Goal: Task Accomplishment & Management: Complete application form

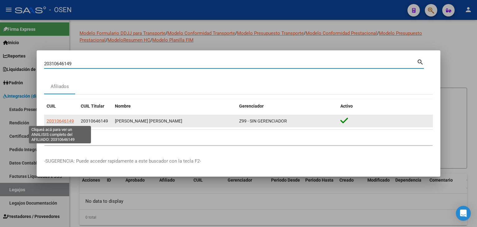
click at [53, 120] on span "20310646149" at bounding box center [60, 120] width 27 height 5
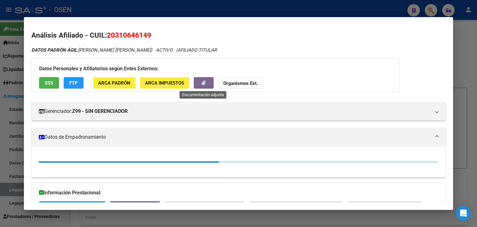
click at [206, 81] on button "button" at bounding box center [204, 82] width 20 height 11
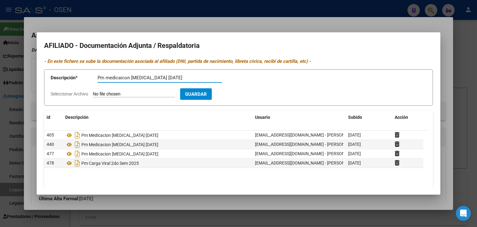
type input "Pm medicaicon [MEDICAL_DATA] [DATE]"
click at [93, 91] on input "Seleccionar Archivo" at bounding box center [134, 94] width 82 height 6
type input "C:\fakepath\IMG-20251002-WA0014.jpg"
click at [122, 76] on input "Pm medicaicon [MEDICAL_DATA] [DATE]" at bounding box center [160, 78] width 125 height 6
type input "Pm medicacion [MEDICAL_DATA] [DATE]"
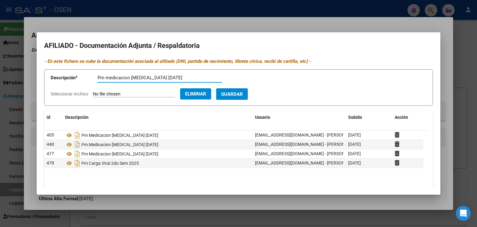
click at [243, 93] on span "Guardar" at bounding box center [232, 94] width 22 height 6
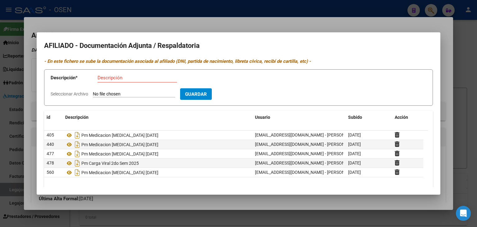
click at [203, 26] on div at bounding box center [238, 113] width 477 height 227
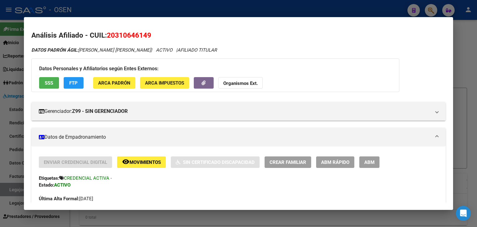
drag, startPoint x: 104, startPoint y: 19, endPoint x: 107, endPoint y: 16, distance: 4.2
click at [105, 19] on mat-dialog-container "Análisis Afiliado - CUIL: 20310646149 DATOS [PERSON_NAME] ÁGIL: [PERSON_NAME] […" at bounding box center [238, 113] width 429 height 193
click at [109, 13] on div at bounding box center [238, 113] width 477 height 227
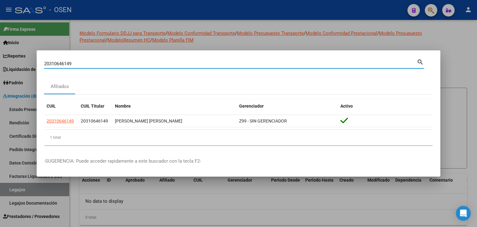
drag, startPoint x: 78, startPoint y: 64, endPoint x: 42, endPoint y: 64, distance: 36.0
click at [42, 64] on mat-dialog-content "20310646149 Buscar (apellido, dni, cuil, nro traspaso, cuit, obra social) searc…" at bounding box center [239, 104] width 404 height 92
paste input "20355380883"
type input "20355380883"
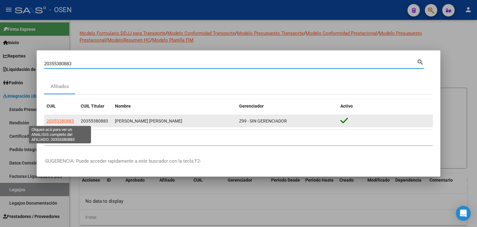
click at [56, 121] on span "20355380883" at bounding box center [60, 120] width 27 height 5
type textarea "20355380883"
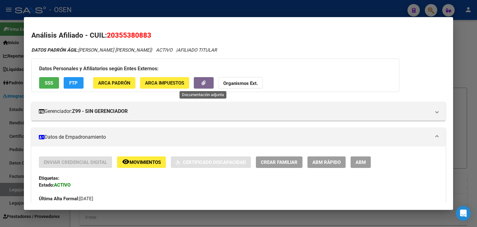
click at [210, 85] on button "button" at bounding box center [204, 82] width 20 height 11
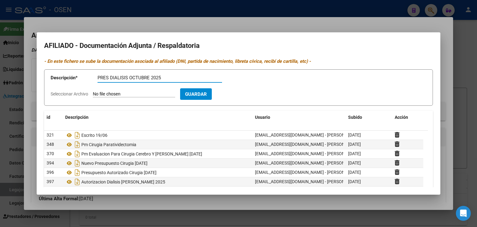
type input "PRES DIALISIS OCTUBRE 2025"
click at [93, 91] on input "Seleccionar Archivo" at bounding box center [134, 94] width 82 height 6
type input "C:\fakepath\PRESUPUESTO VOLPETTI [DATE].docx"
click at [241, 95] on span "Guardar" at bounding box center [232, 94] width 22 height 6
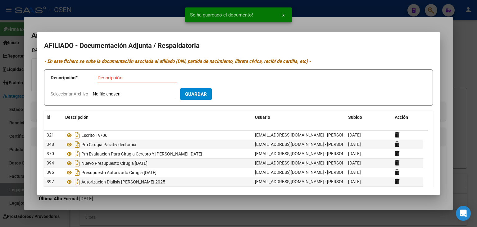
click at [376, 11] on div at bounding box center [238, 113] width 477 height 227
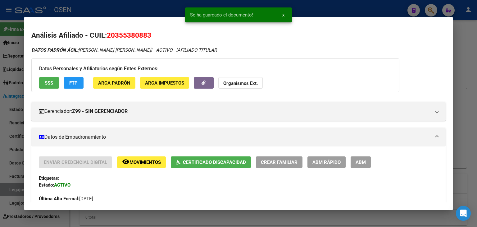
click at [355, 8] on div at bounding box center [238, 113] width 477 height 227
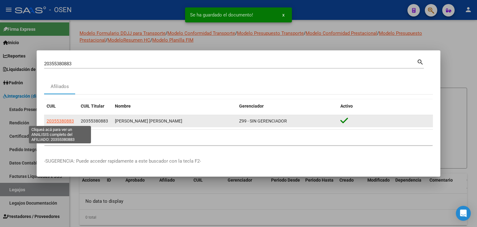
click at [56, 121] on span "20355380883" at bounding box center [60, 120] width 27 height 5
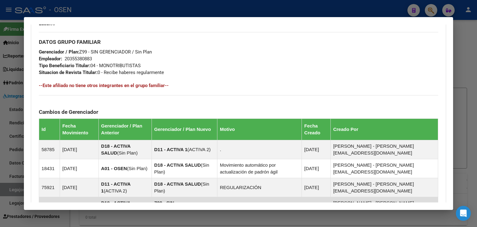
scroll to position [393, 0]
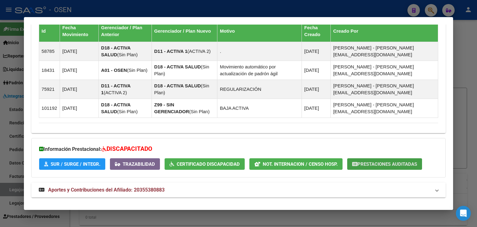
click at [387, 162] on span "Prestaciones Auditadas" at bounding box center [388, 164] width 60 height 6
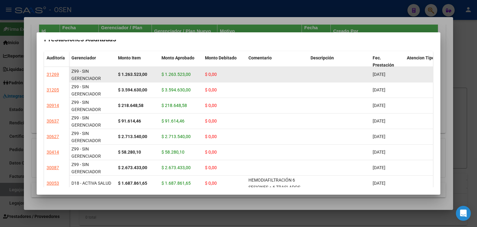
scroll to position [0, 0]
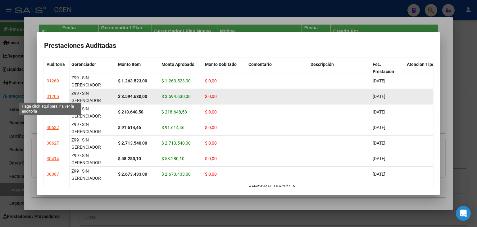
click at [47, 96] on div "31205" at bounding box center [53, 96] width 12 height 7
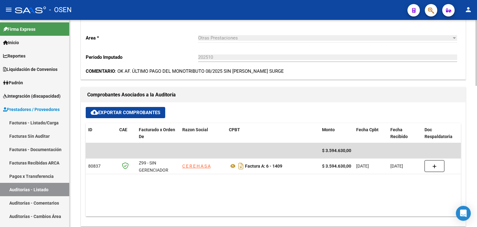
scroll to position [218, 0]
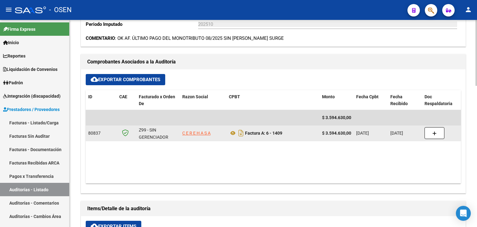
drag, startPoint x: 181, startPoint y: 133, endPoint x: 213, endPoint y: 139, distance: 31.9
click at [213, 139] on datatable-body-cell "C E R E H A S A" at bounding box center [203, 133] width 47 height 15
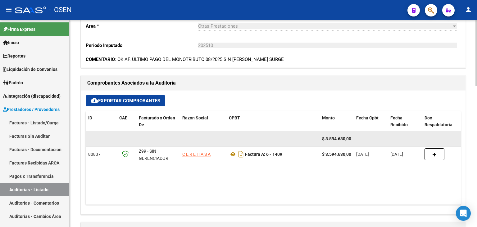
scroll to position [186, 0]
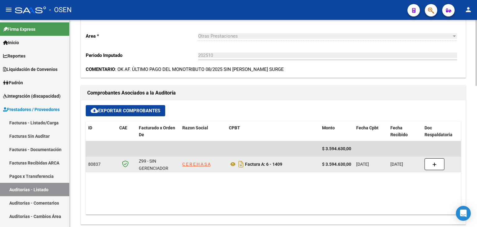
click at [205, 165] on span "C E R E H A S A" at bounding box center [196, 164] width 28 height 5
copy span "C E R E H A S A"
type textarea "30621519332"
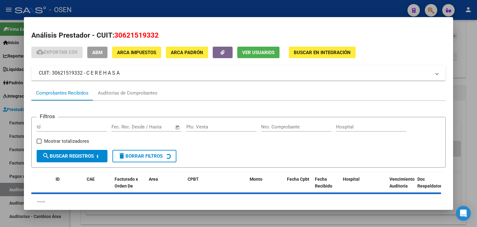
drag, startPoint x: 114, startPoint y: 36, endPoint x: 160, endPoint y: 36, distance: 46.0
click at [160, 36] on h2 "Análisis Prestador - CUIT: 30621519332" at bounding box center [238, 35] width 415 height 11
copy span "30621519332"
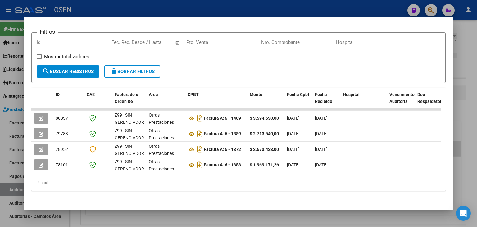
scroll to position [89, 0]
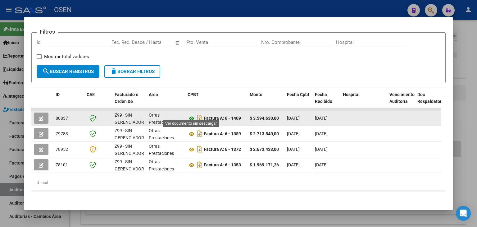
click at [190, 115] on icon at bounding box center [192, 118] width 8 height 7
drag, startPoint x: 252, startPoint y: 113, endPoint x: 283, endPoint y: 113, distance: 31.1
click at [283, 113] on datatable-body-cell "$ 3.594.630,00" at bounding box center [265, 118] width 37 height 15
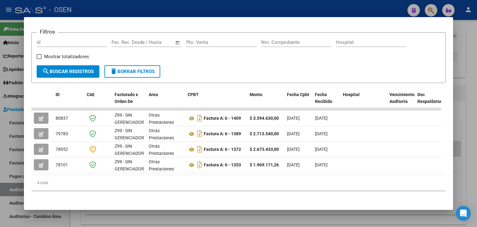
copy strong "3.594.630,00"
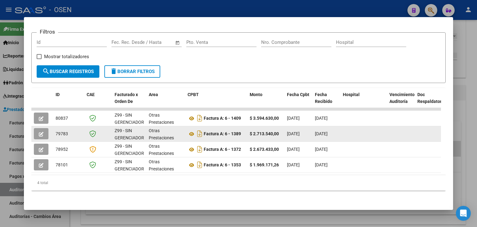
drag, startPoint x: 275, startPoint y: 131, endPoint x: 252, endPoint y: 130, distance: 23.0
click at [252, 130] on div "$ 2.713.540,00" at bounding box center [266, 133] width 32 height 7
click at [192, 130] on icon at bounding box center [192, 133] width 8 height 7
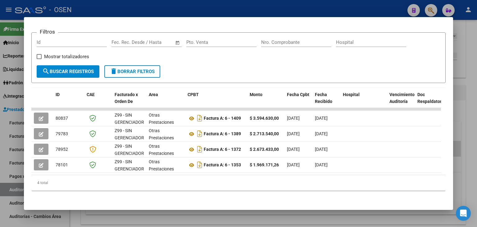
copy strong "2.713.540,00"
click at [194, 10] on div at bounding box center [238, 113] width 477 height 227
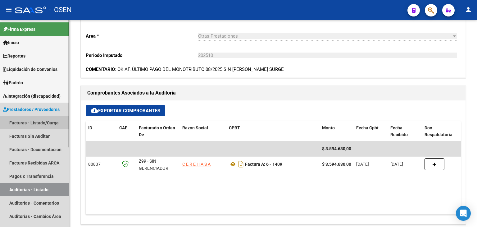
click at [36, 123] on link "Facturas - Listado/Carga" at bounding box center [34, 122] width 69 height 13
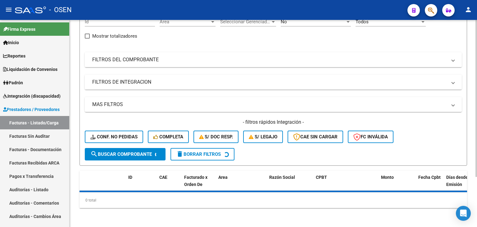
scroll to position [35, 0]
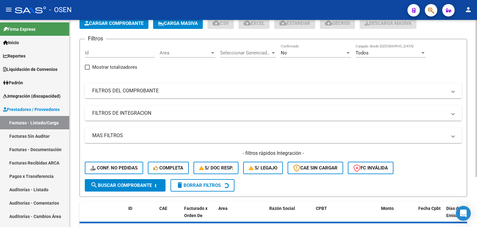
click at [290, 54] on div "No" at bounding box center [313, 53] width 65 height 6
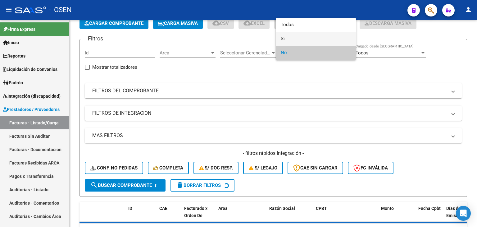
click at [296, 38] on span "Si" at bounding box center [316, 39] width 70 height 14
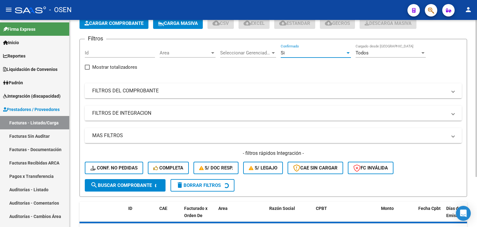
click at [173, 53] on span "Area" at bounding box center [185, 53] width 50 height 6
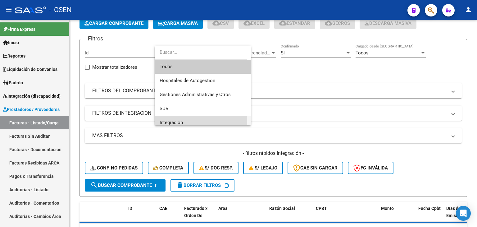
click at [184, 122] on span "Integración" at bounding box center [203, 123] width 86 height 14
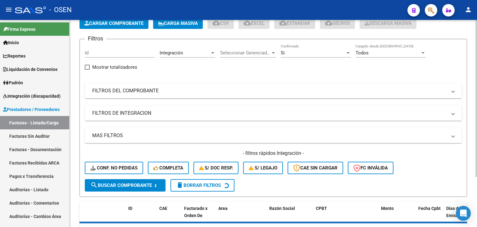
click at [163, 115] on mat-panel-title "FILTROS DE INTEGRACION" at bounding box center [269, 113] width 355 height 7
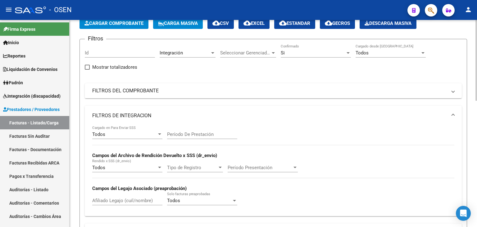
click at [127, 135] on div "Todos" at bounding box center [124, 134] width 65 height 6
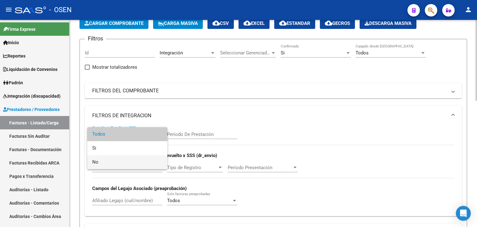
click at [121, 164] on span "No" at bounding box center [127, 162] width 70 height 14
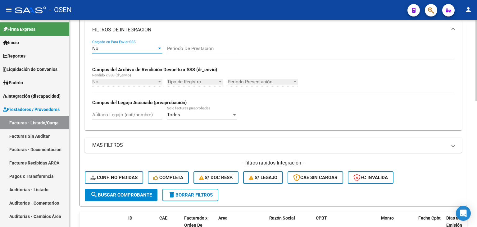
scroll to position [128, 0]
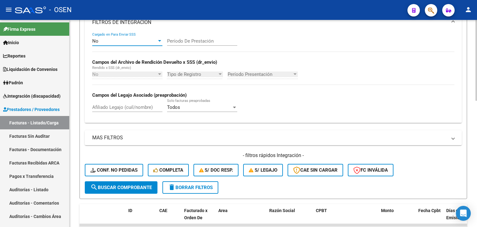
drag, startPoint x: 113, startPoint y: 188, endPoint x: 134, endPoint y: 160, distance: 35.3
click at [112, 188] on span "search Buscar Comprobante" at bounding box center [121, 188] width 62 height 6
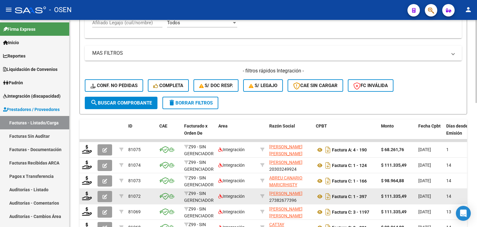
scroll to position [303, 0]
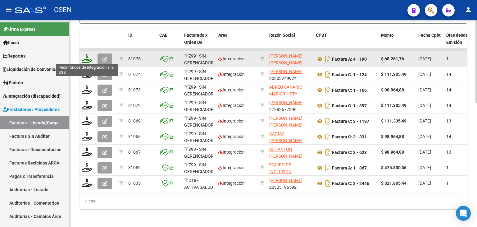
click at [85, 59] on icon at bounding box center [87, 58] width 10 height 9
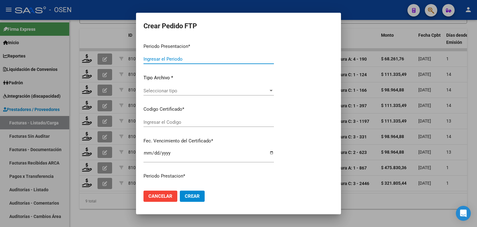
type input "202509"
type input "$ 68.261,76"
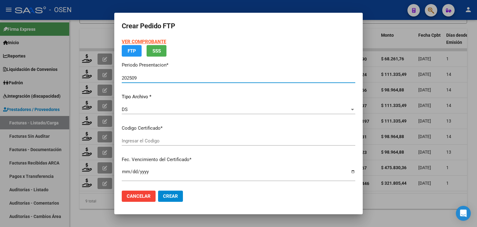
type input "ARG02000489296972022111820271118BS437"
type input "[DATE]"
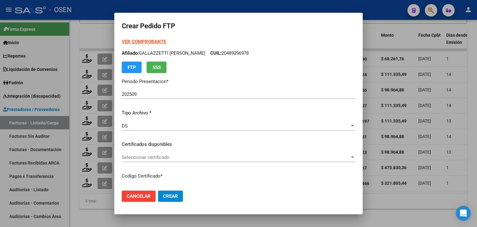
click at [154, 41] on strong "VER COMPROBANTE" at bounding box center [144, 42] width 44 height 6
click at [161, 155] on span "Seleccionar certificado" at bounding box center [236, 157] width 228 height 6
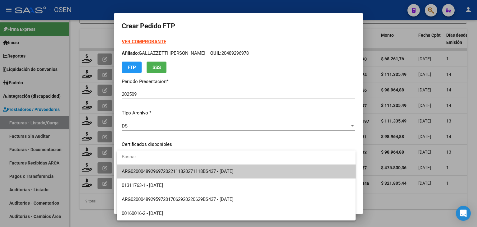
click at [170, 168] on span "ARG02000489296972022111820271118BS437 - [DATE]" at bounding box center [236, 171] width 229 height 14
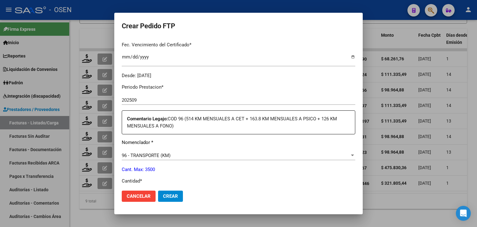
scroll to position [186, 0]
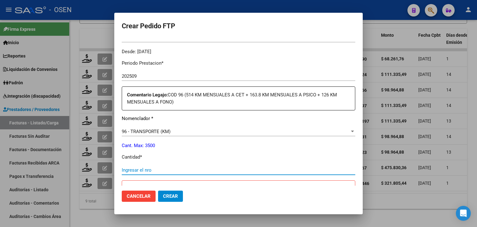
click at [140, 167] on input "Ingresar el nro" at bounding box center [239, 170] width 234 height 6
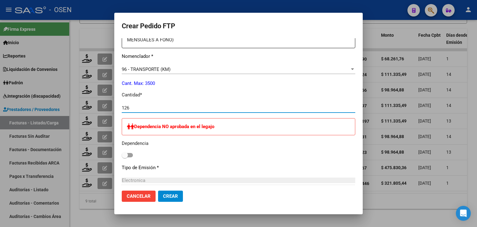
type input "126"
click at [178, 198] on span "Crear" at bounding box center [170, 196] width 15 height 6
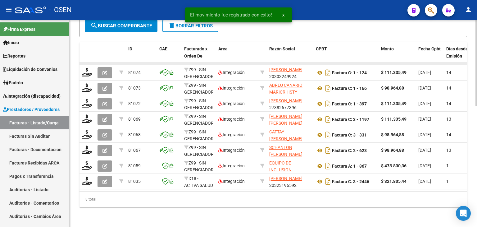
scroll to position [293, 0]
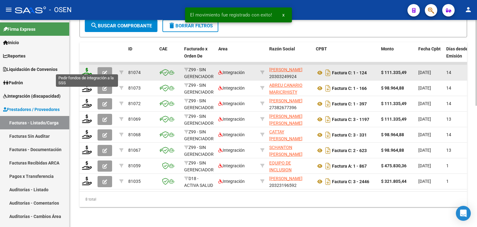
click at [87, 68] on icon at bounding box center [87, 72] width 10 height 9
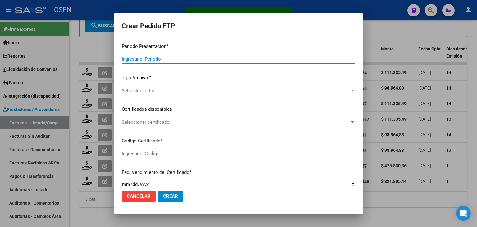
type input "202509"
type input "$ 111.335,49"
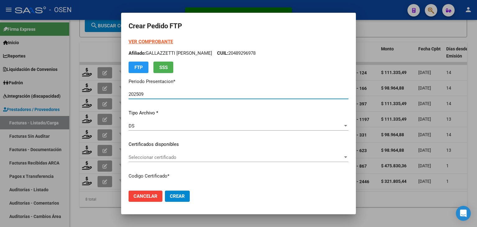
type input "ARG01000570765162025011020300110BUE317"
type input "[DATE]"
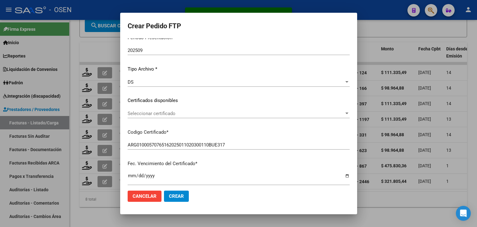
scroll to position [62, 0]
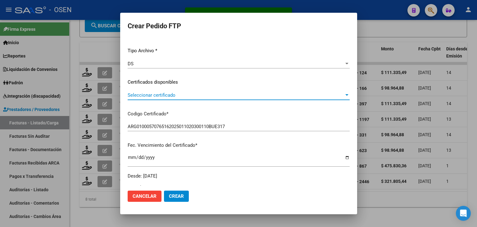
click at [170, 97] on span "Seleccionar certificado" at bounding box center [236, 95] width 217 height 6
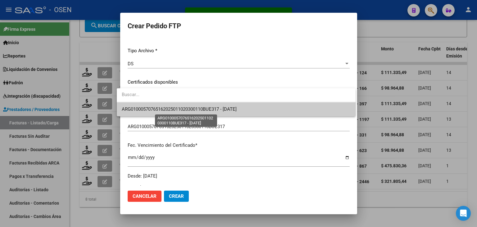
click at [169, 110] on span "ARG01000570765162025011020300110BUE317 - [DATE]" at bounding box center [179, 109] width 115 height 6
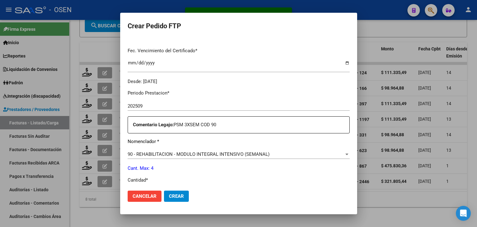
scroll to position [186, 0]
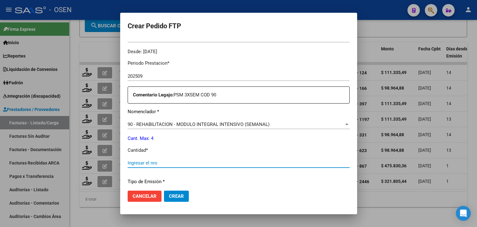
click at [149, 163] on input "Ingresar el nro" at bounding box center [239, 163] width 222 height 6
type input "4"
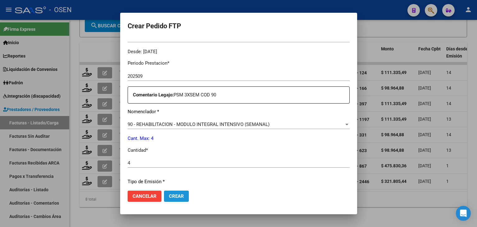
click at [171, 196] on span "Crear" at bounding box center [176, 196] width 15 height 6
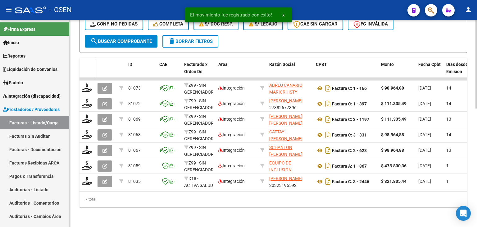
scroll to position [277, 0]
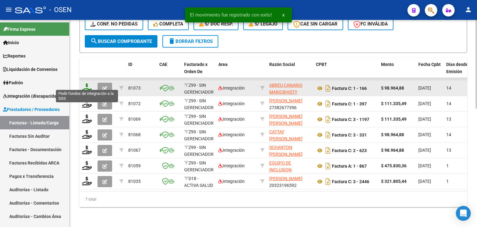
click at [86, 83] on icon at bounding box center [87, 87] width 10 height 9
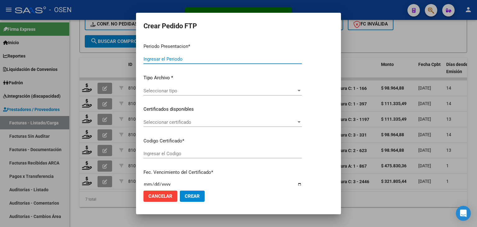
type input "202509"
type input "$ 98.964,88"
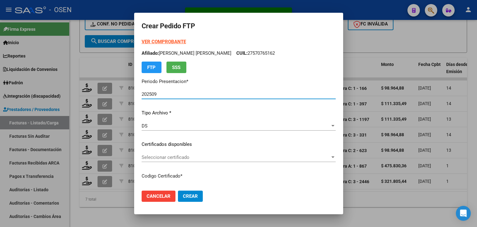
type input "ARG01000570765162025011020300110BUE317"
type input "[DATE]"
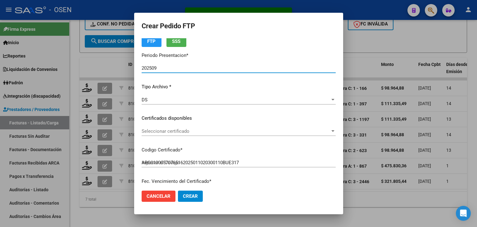
scroll to position [62, 0]
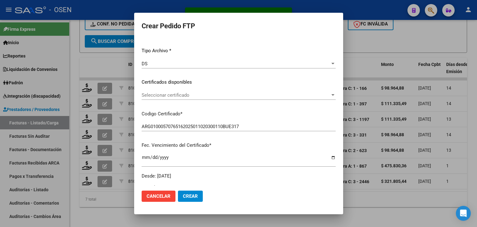
click at [172, 98] on div "Seleccionar certificado Seleccionar certificado" at bounding box center [239, 94] width 194 height 9
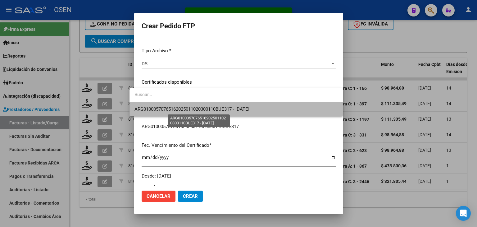
click at [175, 112] on span "ARG01000570765162025011020300110BUE317 - [DATE]" at bounding box center [192, 109] width 115 height 6
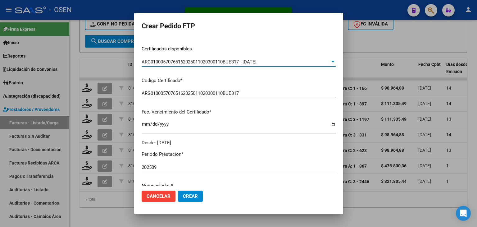
scroll to position [155, 0]
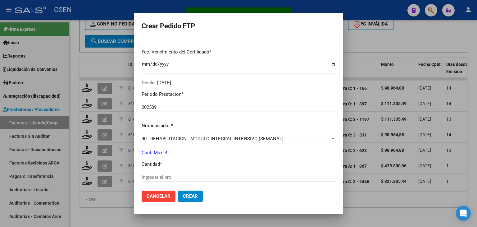
click at [147, 179] on input "Ingresar el nro" at bounding box center [239, 177] width 194 height 6
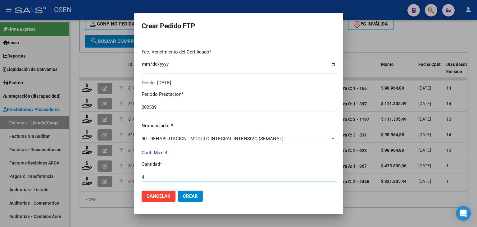
type input "4"
click at [189, 196] on span "Crear" at bounding box center [190, 196] width 15 height 6
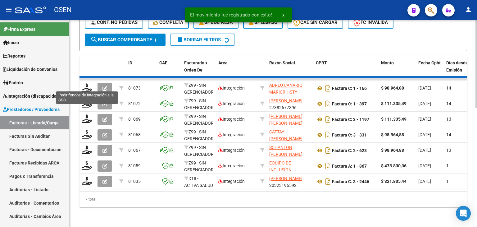
scroll to position [262, 0]
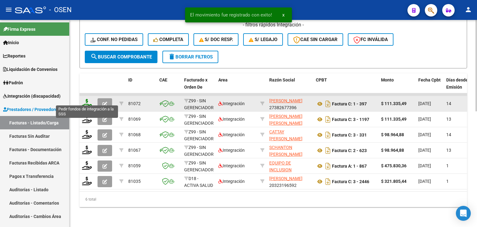
click at [85, 99] on icon at bounding box center [87, 103] width 10 height 9
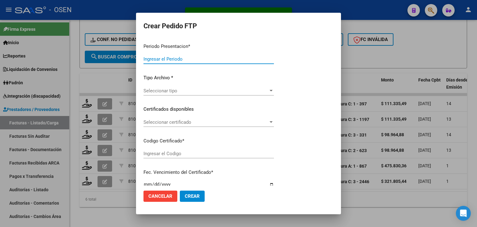
type input "202509"
type input "$ 111.335,49"
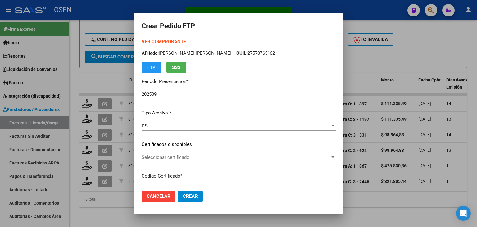
type input "ARG01000570765162025011020300110BUE317"
type input "[DATE]"
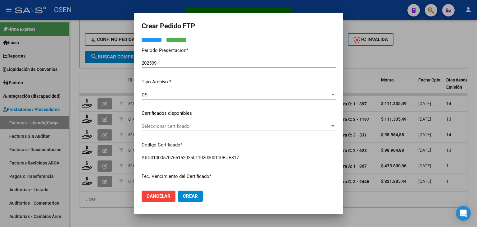
click at [193, 121] on div "Seleccionar certificado Seleccionar certificado" at bounding box center [239, 125] width 194 height 9
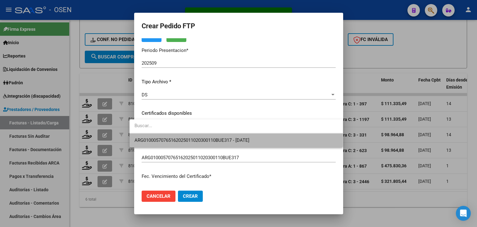
click at [194, 136] on span "ARG01000570765162025011020300110BUE317 - [DATE]" at bounding box center [237, 140] width 204 height 14
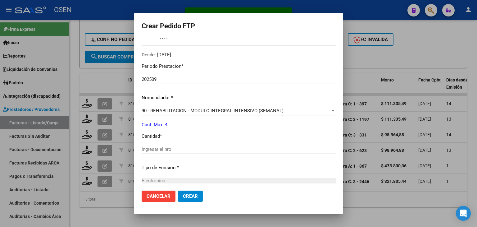
scroll to position [186, 0]
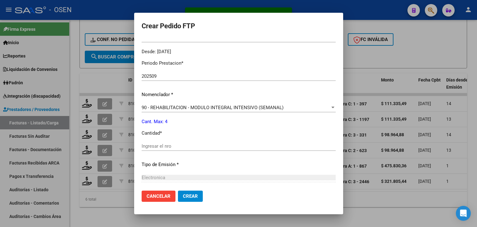
click at [165, 149] on input "Ingresar el nro" at bounding box center [239, 146] width 194 height 6
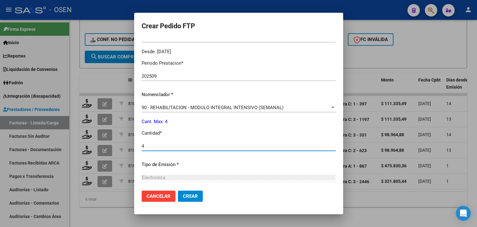
type input "4"
click at [183, 197] on span "Crear" at bounding box center [190, 196] width 15 height 6
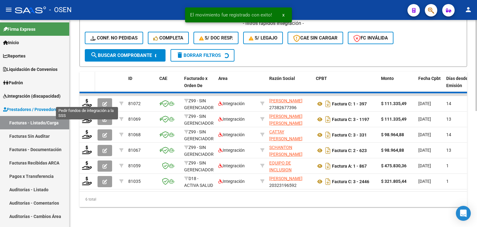
scroll to position [246, 0]
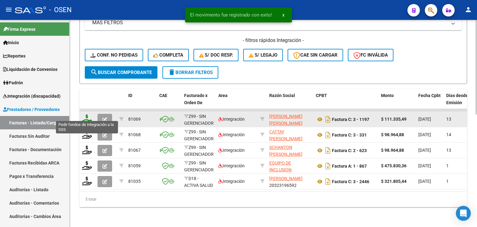
click at [87, 114] on icon at bounding box center [87, 118] width 10 height 9
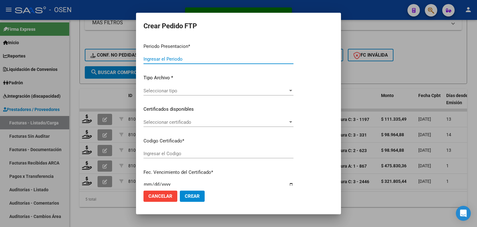
type input "202509"
type input "$ 111.335,49"
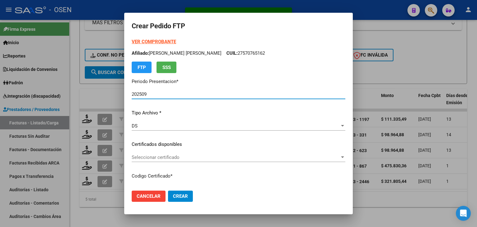
type input "ARG02000547333882025011020300110BUE317"
type input "[DATE]"
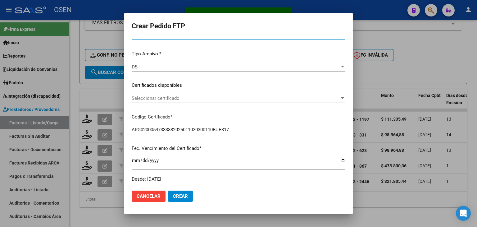
scroll to position [62, 0]
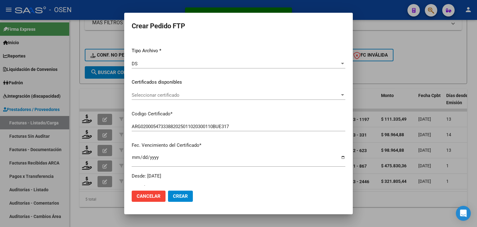
click at [201, 99] on div "Seleccionar certificado Seleccionar certificado" at bounding box center [239, 94] width 214 height 9
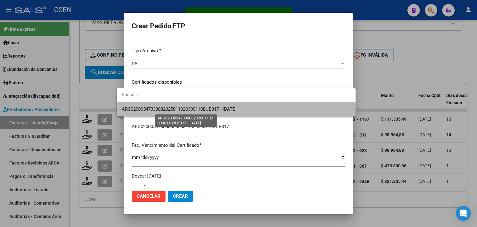
click at [200, 110] on span "ARG02000547333882025011020300110BUE317 - [DATE]" at bounding box center [179, 109] width 115 height 6
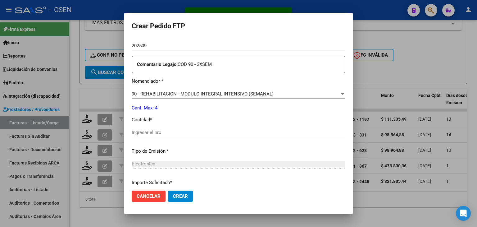
scroll to position [218, 0]
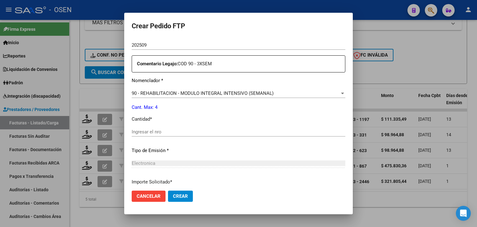
click at [188, 131] on input "Ingresar el nro" at bounding box center [239, 132] width 214 height 6
type input "4"
drag, startPoint x: 174, startPoint y: 194, endPoint x: 160, endPoint y: 162, distance: 35.2
click at [174, 194] on span "Crear" at bounding box center [180, 196] width 15 height 6
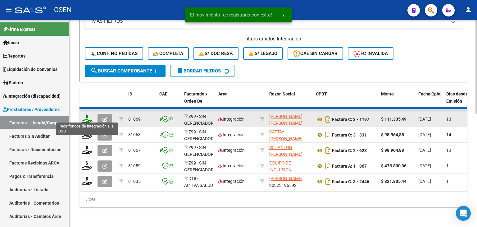
scroll to position [231, 0]
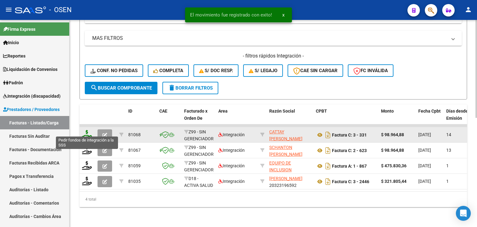
click at [88, 130] on icon at bounding box center [87, 134] width 10 height 9
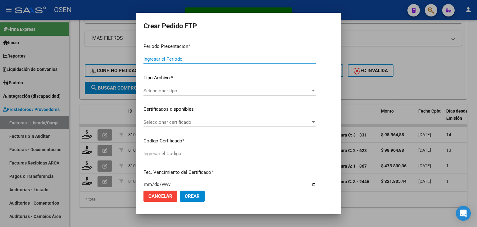
type input "202509"
type input "$ 98.964,88"
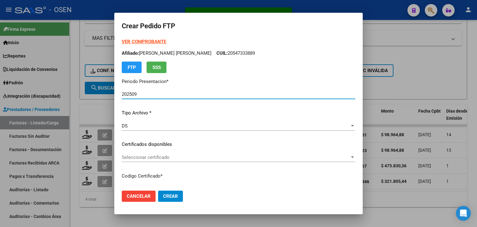
type input "ARG02000547333882025011020300110BUE317"
type input "[DATE]"
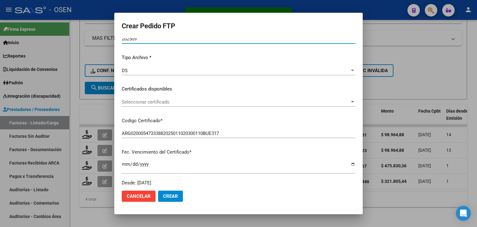
scroll to position [62, 0]
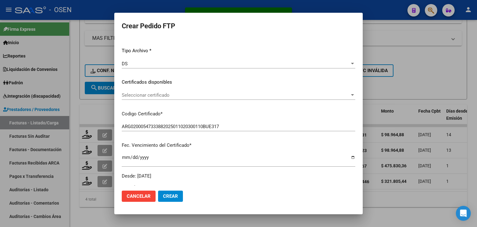
click at [149, 95] on span "Seleccionar certificado" at bounding box center [236, 95] width 228 height 6
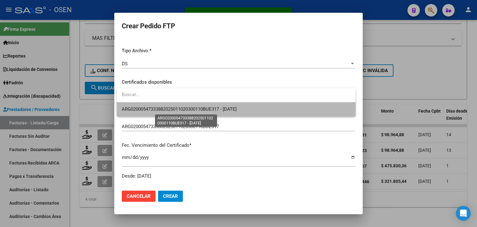
click at [146, 107] on span "ARG02000547333882025011020300110BUE317 - [DATE]" at bounding box center [179, 109] width 115 height 6
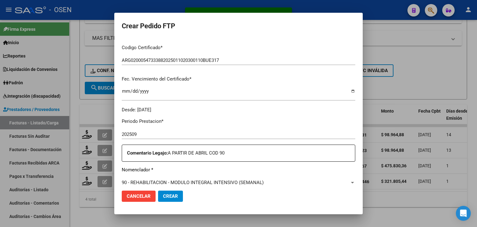
scroll to position [186, 0]
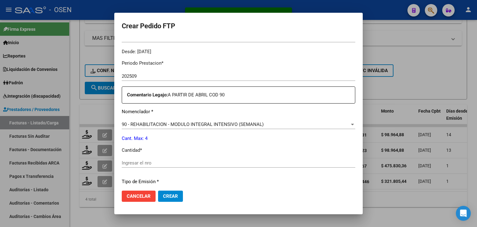
click at [133, 163] on input "Ingresar el nro" at bounding box center [239, 163] width 234 height 6
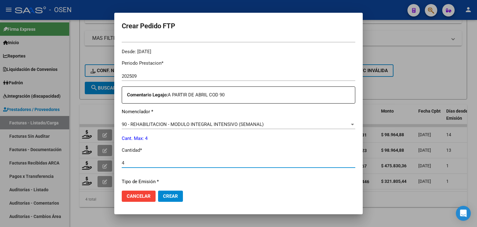
type input "4"
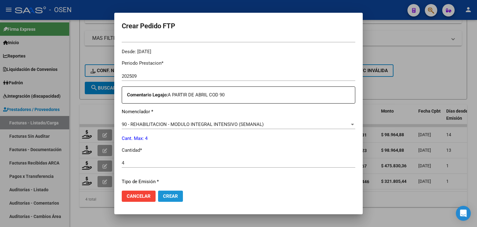
click at [163, 197] on span "Crear" at bounding box center [170, 196] width 15 height 6
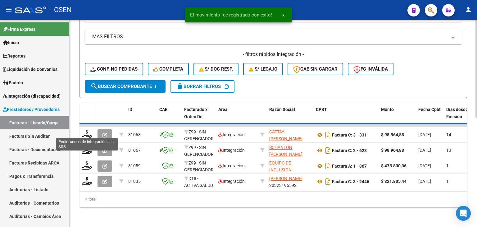
scroll to position [215, 0]
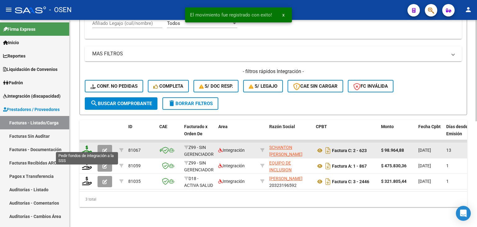
click at [86, 147] on icon at bounding box center [87, 149] width 10 height 9
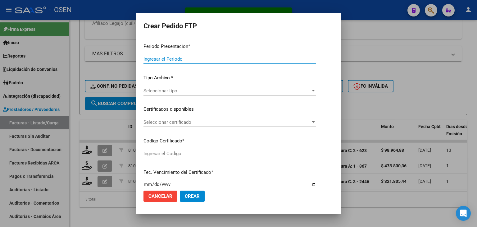
type input "202509"
type input "$ 98.964,88"
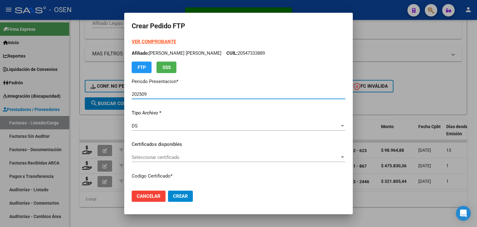
type input "ARG02000547333882025011020300110BUE317"
type input "[DATE]"
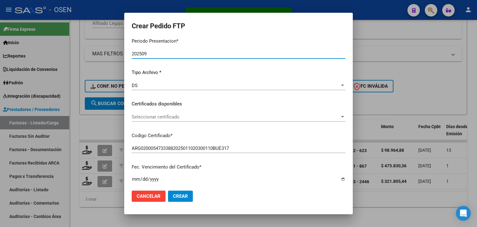
scroll to position [62, 0]
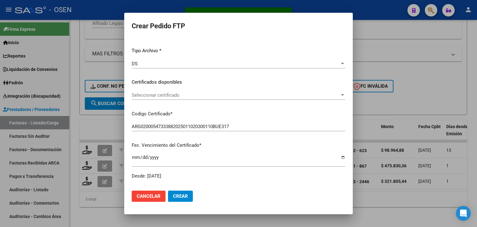
click at [170, 96] on span "Seleccionar certificado" at bounding box center [236, 95] width 208 height 6
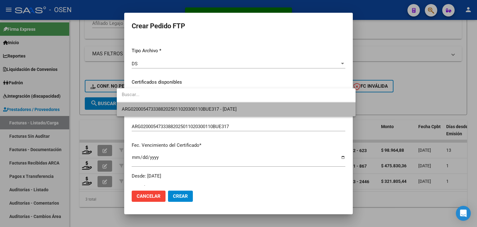
click at [173, 113] on span "ARG02000547333882025011020300110BUE317 - [DATE]" at bounding box center [236, 109] width 229 height 14
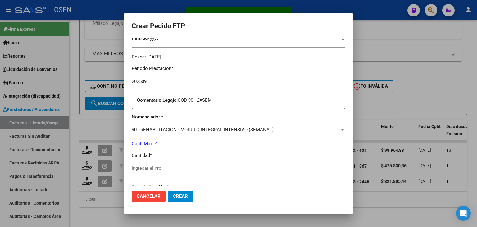
scroll to position [218, 0]
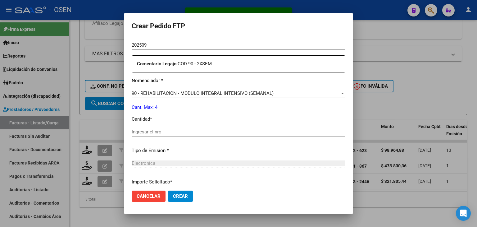
click at [144, 131] on input "Ingresar el nro" at bounding box center [239, 132] width 214 height 6
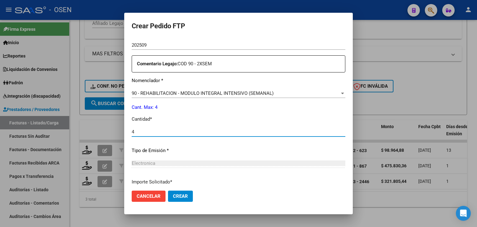
type input "4"
click at [168, 200] on button "Crear" at bounding box center [180, 195] width 25 height 11
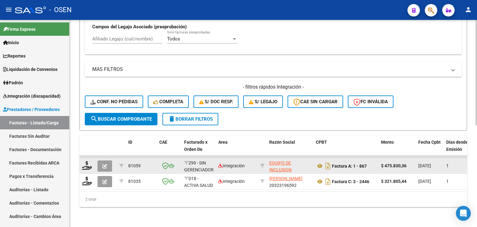
scroll to position [0, 0]
click at [88, 161] on icon at bounding box center [87, 165] width 10 height 9
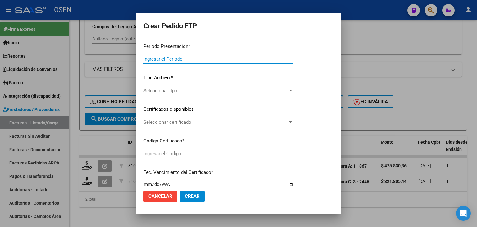
type input "202509"
type input "$ 475.830,36"
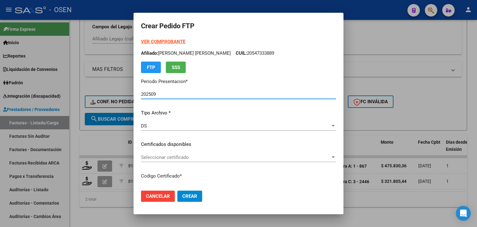
type input "ARG01000562057992023101820281018BUE450"
type input "[DATE]"
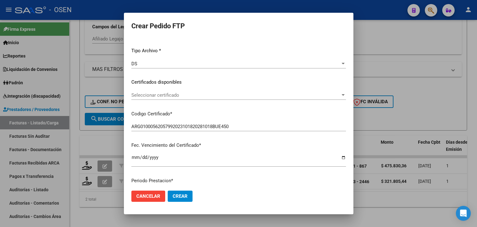
click at [172, 100] on div "Seleccionar certificado Seleccionar certificado" at bounding box center [238, 97] width 215 height 15
click at [172, 96] on span "Seleccionar certificado" at bounding box center [235, 95] width 209 height 6
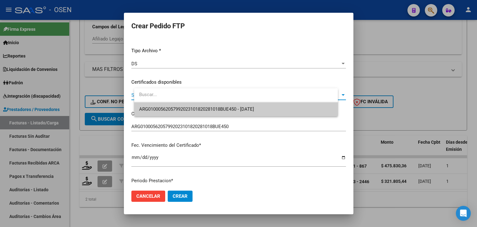
click at [174, 106] on span "ARG01000562057992023101820281018BUE450 - [DATE]" at bounding box center [196, 109] width 115 height 6
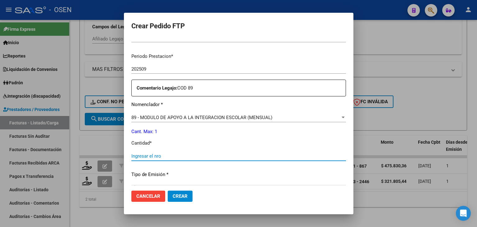
click at [148, 154] on input "Ingresar el nro" at bounding box center [238, 156] width 215 height 6
type input "1"
click at [183, 193] on button "Crear" at bounding box center [180, 195] width 25 height 11
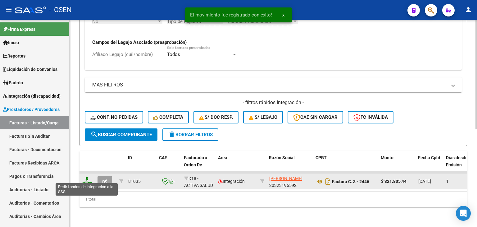
click at [87, 178] on icon at bounding box center [87, 180] width 10 height 9
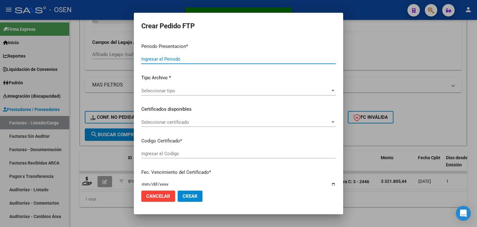
type input "202509"
type input "$ 321.805,44"
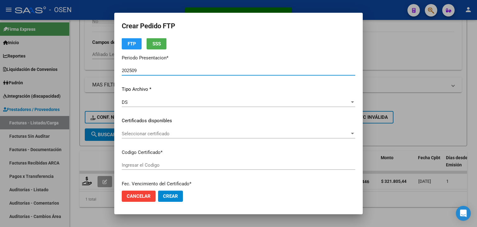
type input "ARG02000549548082023120620281206BUE427"
type input "[DATE]"
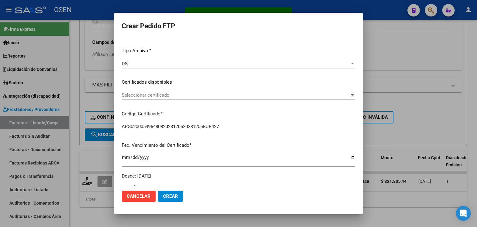
click at [173, 98] on span "Seleccionar certificado" at bounding box center [236, 95] width 228 height 6
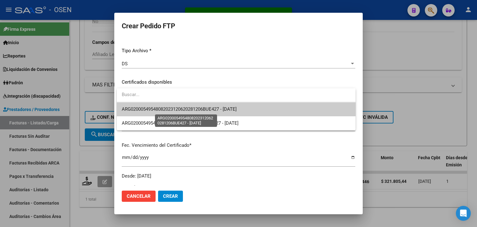
click at [176, 108] on span "ARG02000549548082023120620281206BUE427 - [DATE]" at bounding box center [179, 109] width 115 height 6
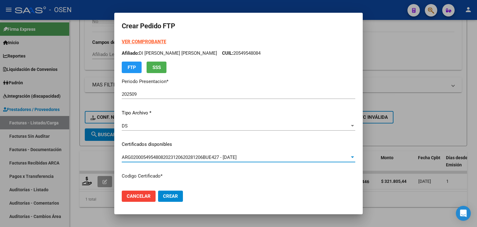
click at [159, 40] on strong "VER COMPROBANTE" at bounding box center [144, 42] width 44 height 6
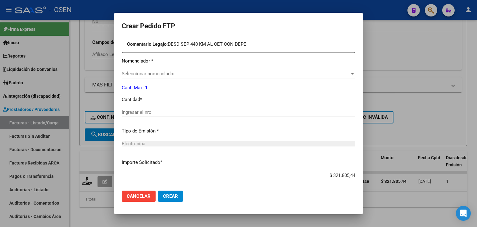
scroll to position [249, 0]
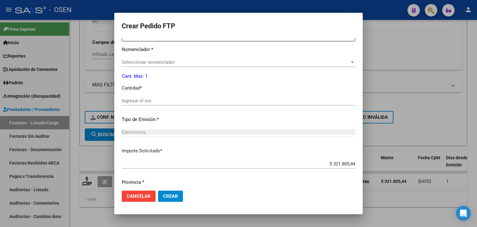
click at [157, 58] on div "Seleccionar nomenclador Seleccionar nomenclador" at bounding box center [239, 61] width 234 height 9
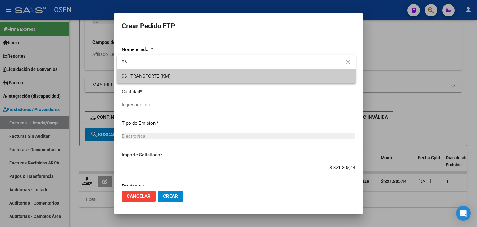
type input "96"
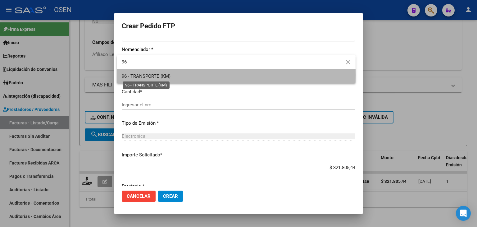
click at [157, 75] on span "96 - TRANSPORTE (KM)" at bounding box center [146, 76] width 49 height 6
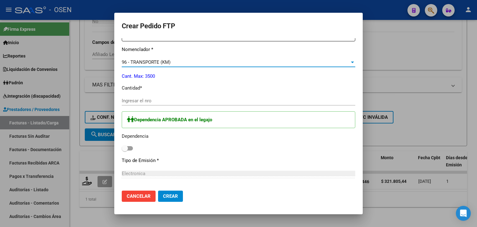
click at [145, 99] on input "Ingresar el nro" at bounding box center [239, 101] width 234 height 6
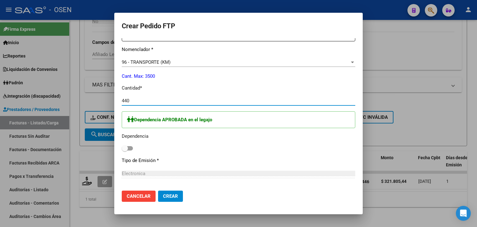
type input "440"
click at [130, 149] on span at bounding box center [127, 148] width 11 height 4
click at [125, 150] on input "checkbox" at bounding box center [125, 150] width 0 height 0
checkbox input "true"
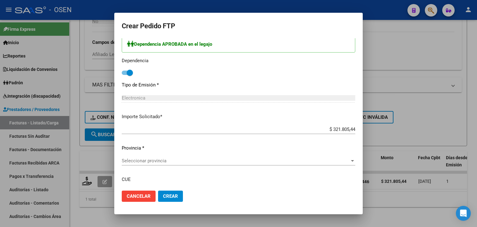
scroll to position [372, 0]
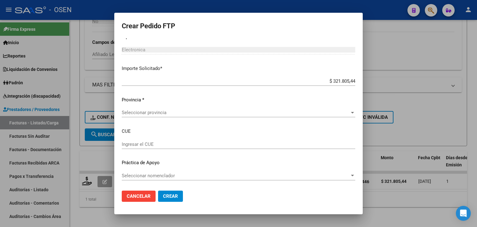
click at [181, 111] on span "Seleccionar provincia" at bounding box center [236, 113] width 228 height 6
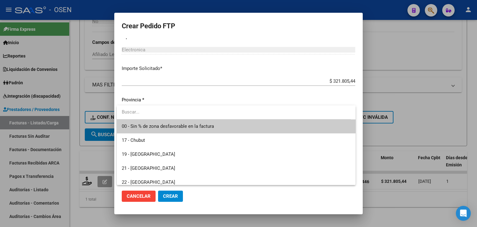
click at [183, 124] on span "00 - Sin % de zona desfavorable en la factura" at bounding box center [168, 126] width 92 height 6
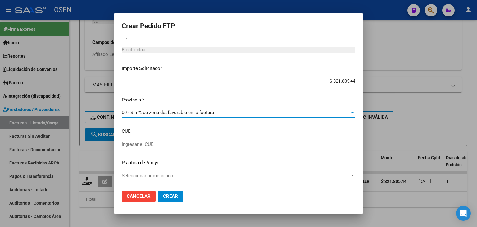
click at [177, 197] on span "Crear" at bounding box center [170, 196] width 15 height 6
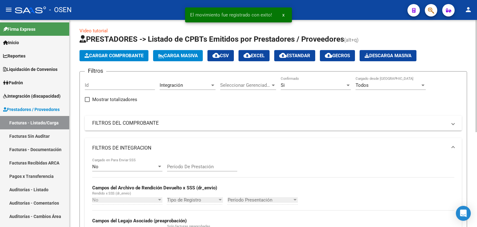
scroll to position [0, 0]
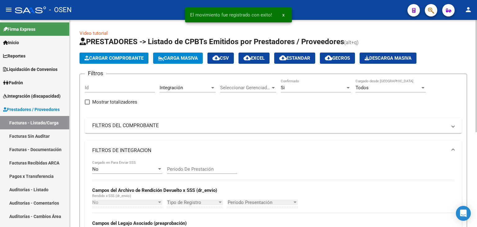
click at [322, 94] on div "Si Confirmado" at bounding box center [316, 88] width 70 height 19
click at [318, 90] on div "Si" at bounding box center [313, 88] width 65 height 6
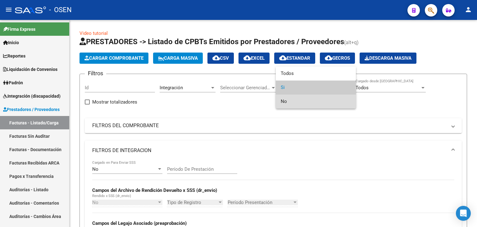
click at [289, 99] on span "No" at bounding box center [316, 101] width 70 height 14
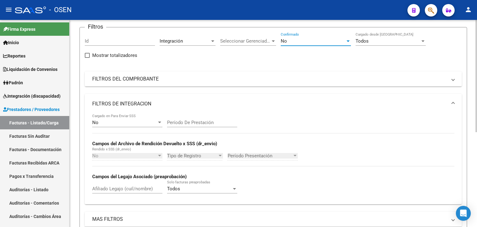
scroll to position [124, 0]
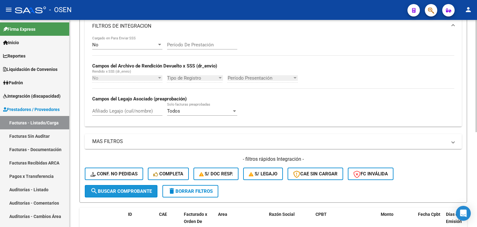
click at [135, 186] on button "search Buscar Comprobante" at bounding box center [121, 191] width 73 height 12
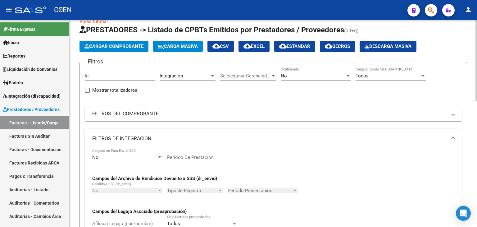
scroll to position [0, 0]
